Goal: Communication & Community: Answer question/provide support

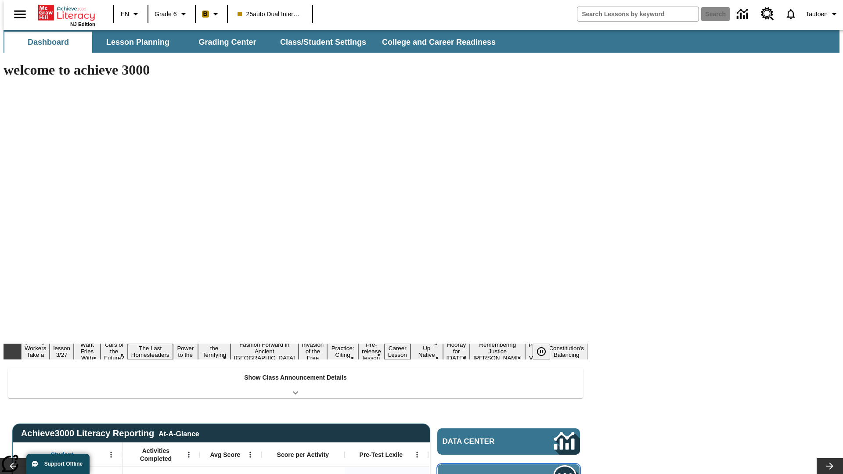
click at [511, 473] on span "Message Center" at bounding box center [485, 477] width 85 height 9
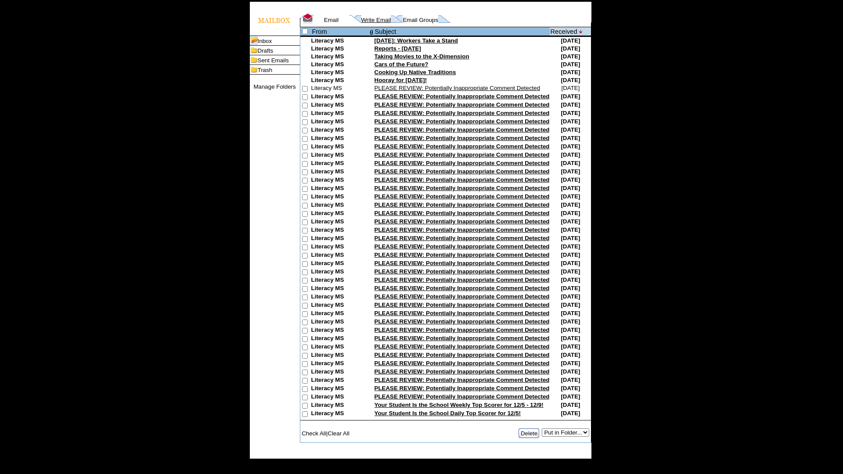
click at [363, 23] on link "Write Email" at bounding box center [376, 20] width 30 height 7
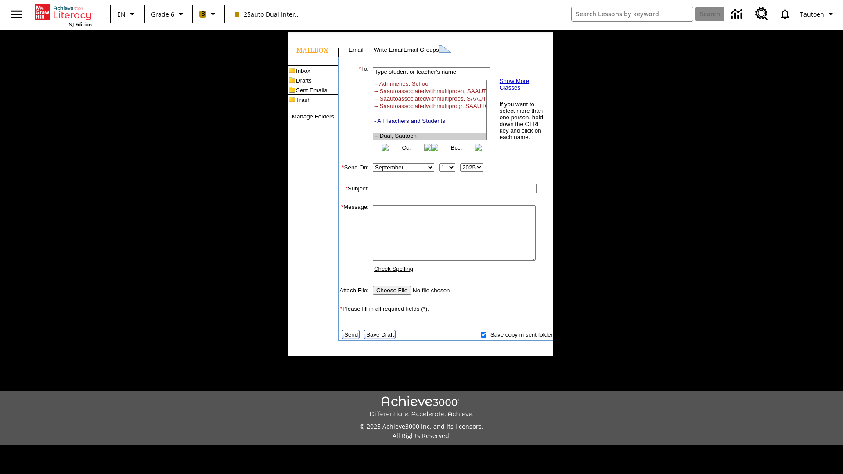
select select "U,21476361,1"
type input "Autotest-pprLcEGxxA"
type textarea "email body message"
click at [352, 338] on link "Send" at bounding box center [351, 334] width 14 height 7
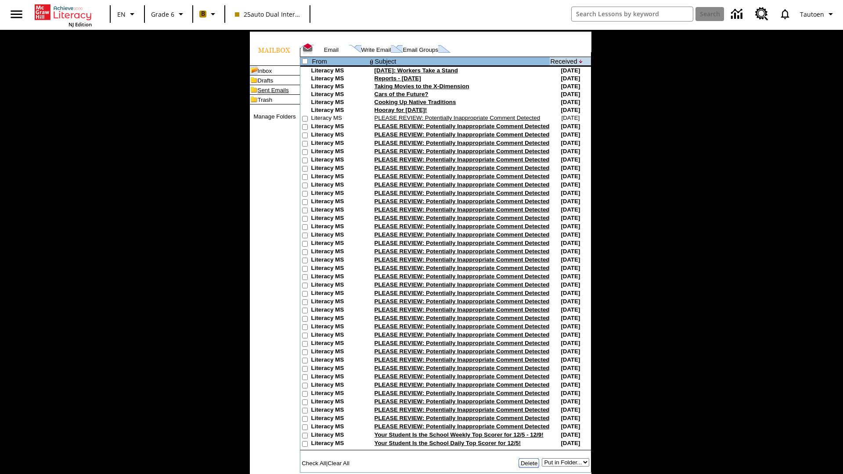
click at [259, 94] on link "Sent Emails" at bounding box center [273, 90] width 31 height 7
